Goal: Task Accomplishment & Management: Manage account settings

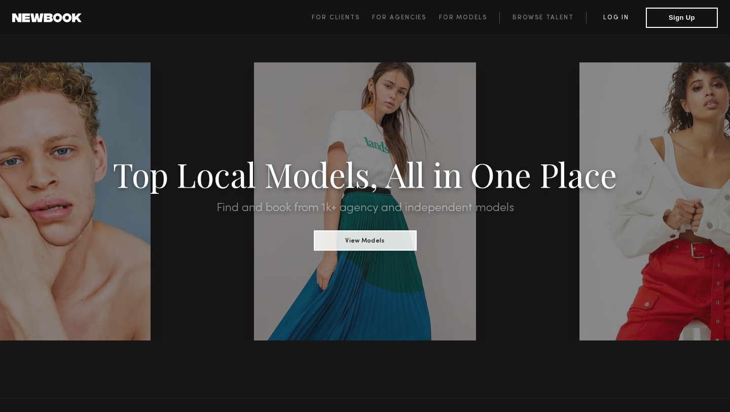
click at [622, 22] on link "Log in" at bounding box center [616, 18] width 60 height 12
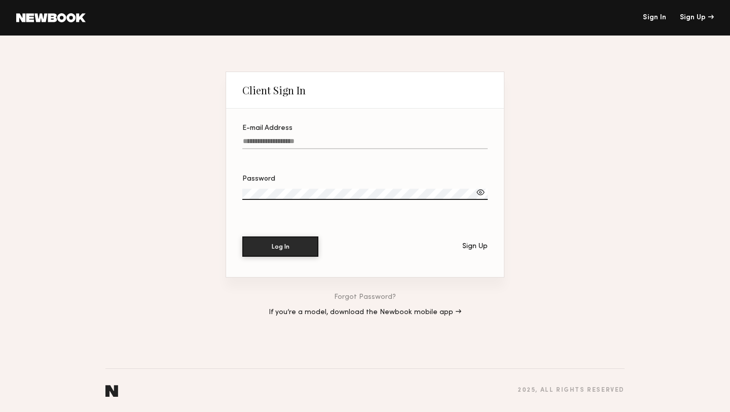
click at [337, 143] on input "E-mail Address" at bounding box center [365, 143] width 246 height 12
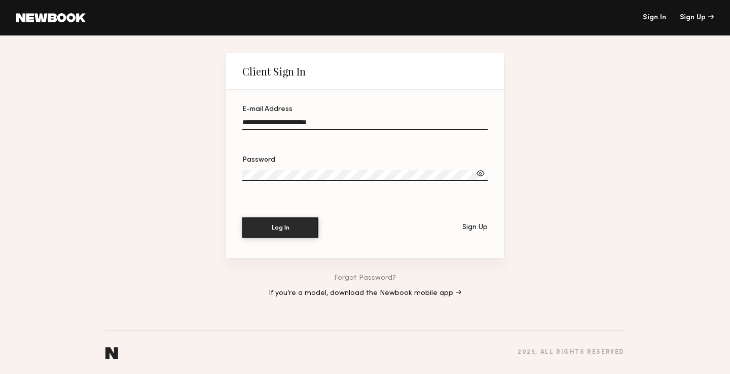
type input "**********"
click at [242, 218] on button "Log In" at bounding box center [280, 228] width 76 height 20
click at [285, 159] on div "Password" at bounding box center [365, 160] width 246 height 7
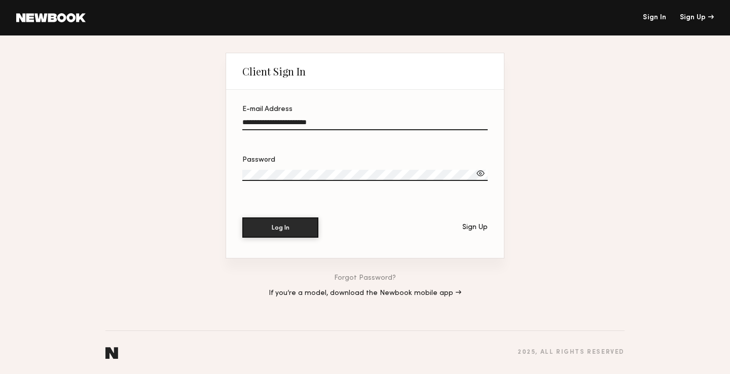
click at [285, 159] on div "Password" at bounding box center [365, 160] width 246 height 7
click at [242, 218] on button "Log In" at bounding box center [280, 228] width 76 height 20
click at [651, 17] on link "Sign In" at bounding box center [654, 17] width 23 height 7
